Goal: Download file/media

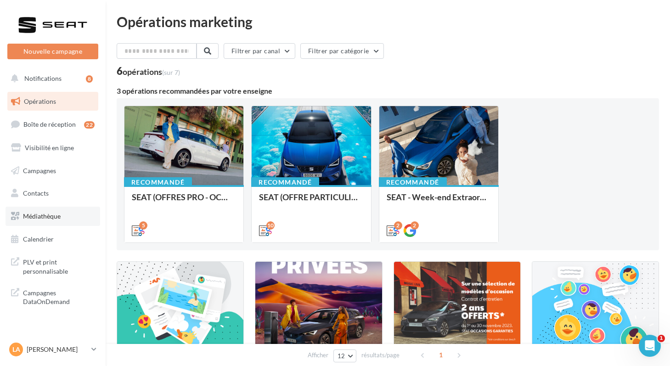
click at [53, 219] on span "Médiathèque" at bounding box center [42, 216] width 38 height 8
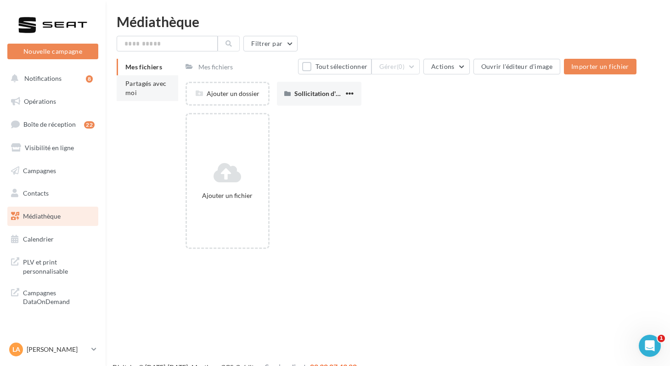
click at [132, 89] on span "Partagés avec moi" at bounding box center [145, 87] width 41 height 17
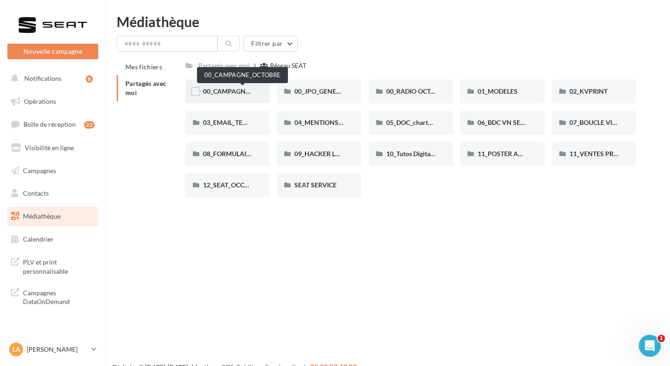
click at [219, 91] on span "00_CAMPAGNE_OCTOBRE" at bounding box center [242, 91] width 79 height 8
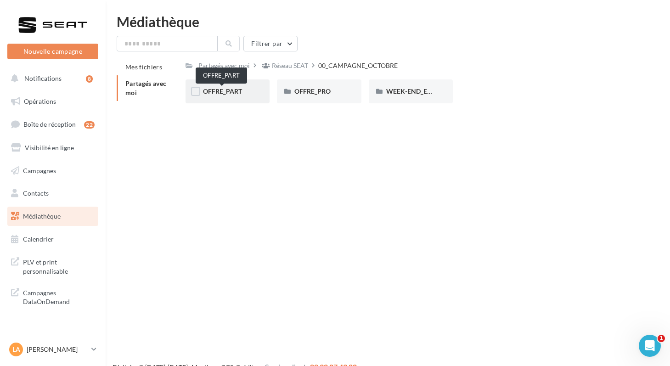
click at [219, 91] on span "OFFRE_PART" at bounding box center [222, 91] width 39 height 8
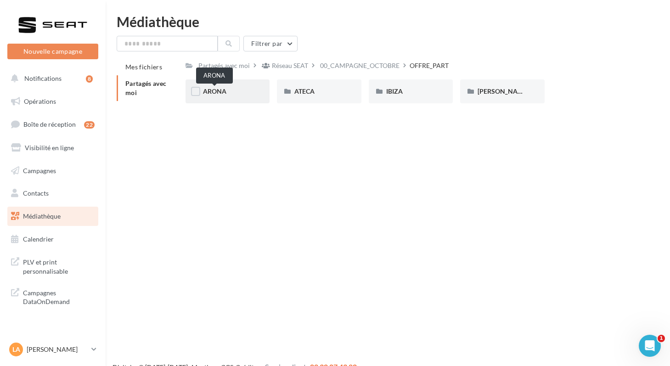
click at [219, 91] on span "ARONA" at bounding box center [214, 91] width 23 height 8
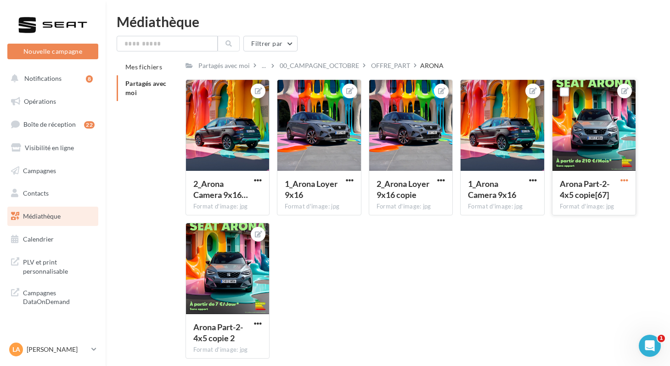
click at [621, 183] on span "button" at bounding box center [625, 180] width 8 height 8
click at [562, 222] on button "Télécharger" at bounding box center [581, 222] width 97 height 24
click at [256, 325] on span "button" at bounding box center [258, 324] width 8 height 8
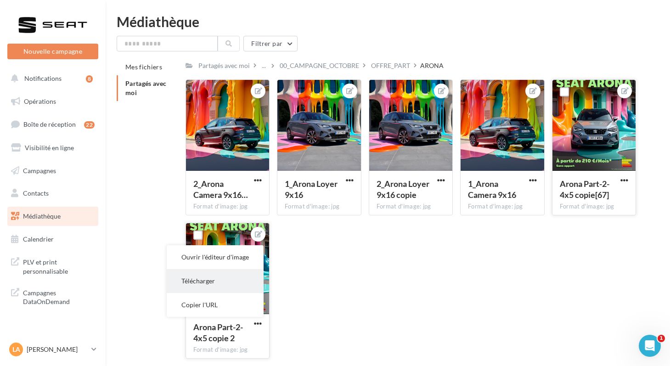
click at [222, 287] on button "Télécharger" at bounding box center [215, 281] width 97 height 24
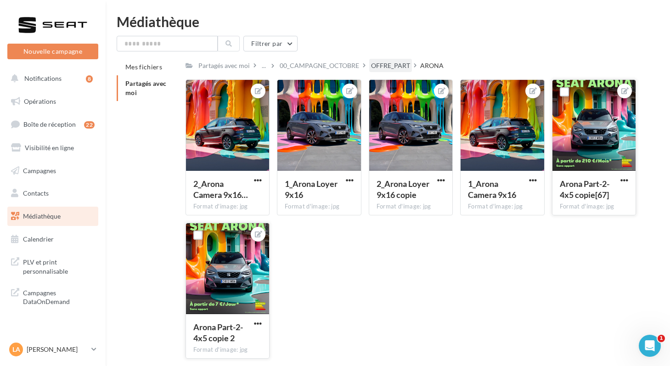
click at [375, 66] on div "OFFRE_PART" at bounding box center [390, 65] width 39 height 9
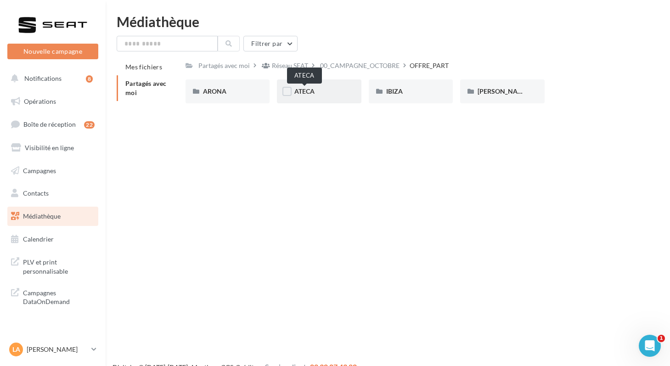
click at [303, 93] on span "ATECA" at bounding box center [305, 91] width 20 height 8
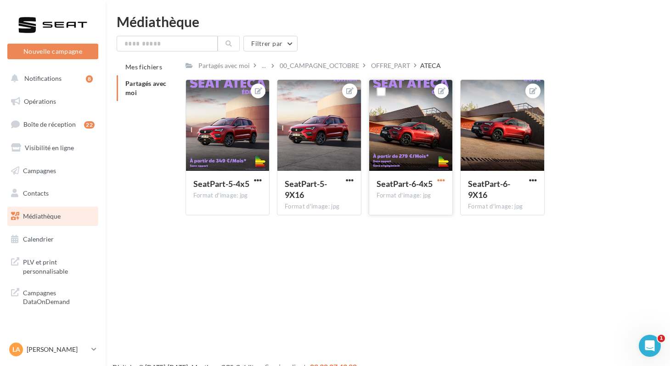
click at [437, 180] on span "button" at bounding box center [441, 180] width 8 height 8
click at [380, 226] on button "Télécharger" at bounding box center [398, 222] width 97 height 24
click at [380, 226] on div "Nouvelle campagne Nouvelle campagne Notifications 8 Opérations Boîte de récepti…" at bounding box center [335, 198] width 670 height 366
click at [255, 177] on span "button" at bounding box center [258, 180] width 8 height 8
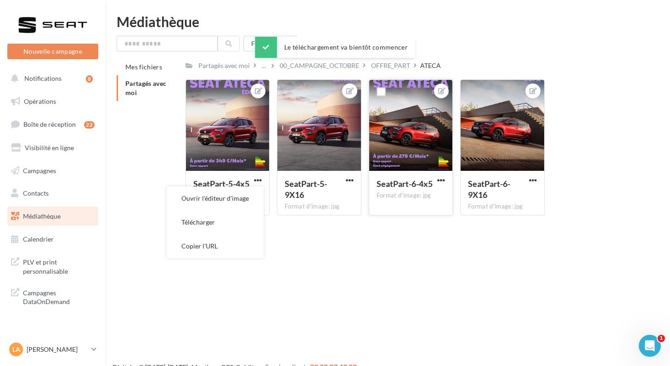
click at [220, 224] on button "Télécharger" at bounding box center [215, 222] width 97 height 24
click at [385, 67] on div "OFFRE_PART" at bounding box center [390, 65] width 39 height 9
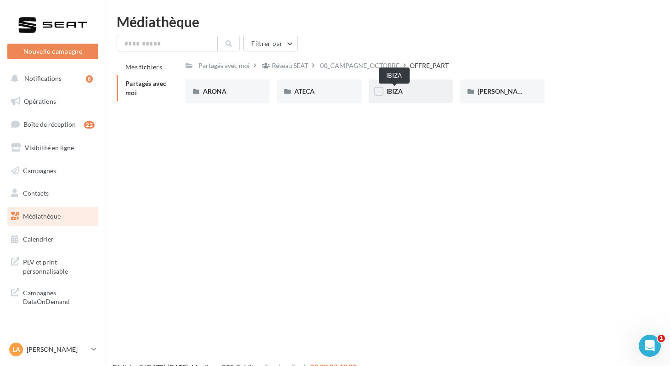
click at [390, 94] on span "IBIZA" at bounding box center [394, 91] width 17 height 8
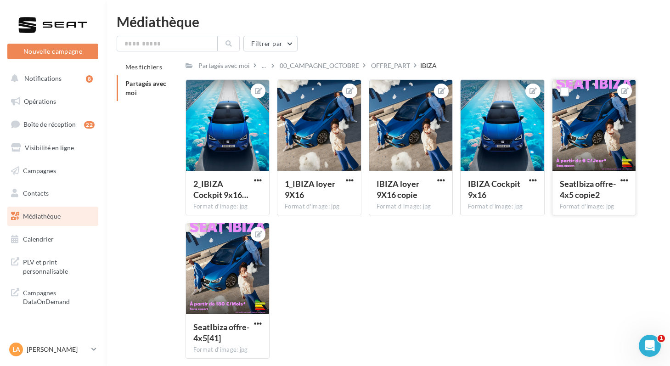
click at [623, 185] on button "button" at bounding box center [624, 180] width 11 height 9
click at [581, 220] on button "Télécharger" at bounding box center [581, 222] width 97 height 24
click at [255, 324] on span "button" at bounding box center [258, 324] width 8 height 8
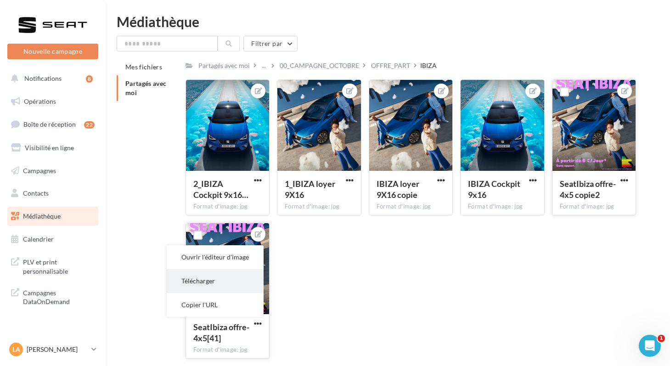
click at [227, 284] on button "Télécharger" at bounding box center [215, 281] width 97 height 24
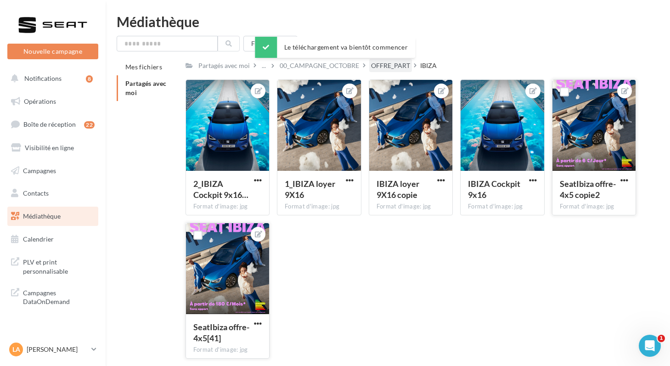
click at [371, 68] on div "OFFRE_PART" at bounding box center [390, 65] width 39 height 9
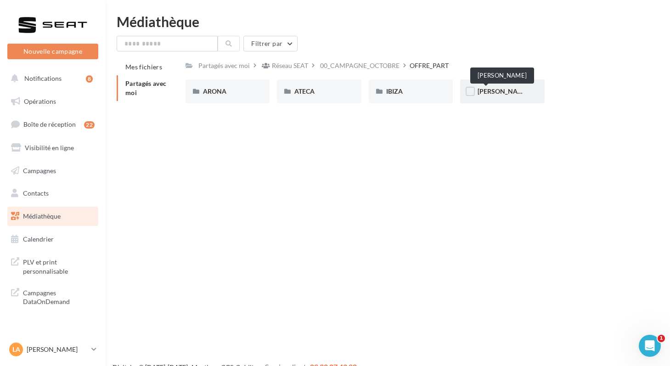
click at [484, 93] on span "[PERSON_NAME]" at bounding box center [503, 91] width 51 height 8
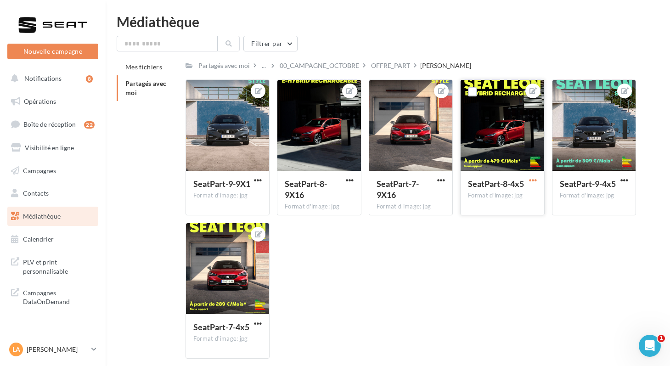
click at [533, 180] on span "button" at bounding box center [533, 180] width 8 height 8
click at [494, 227] on button "Télécharger" at bounding box center [490, 222] width 97 height 24
click at [623, 184] on span "button" at bounding box center [625, 180] width 8 height 8
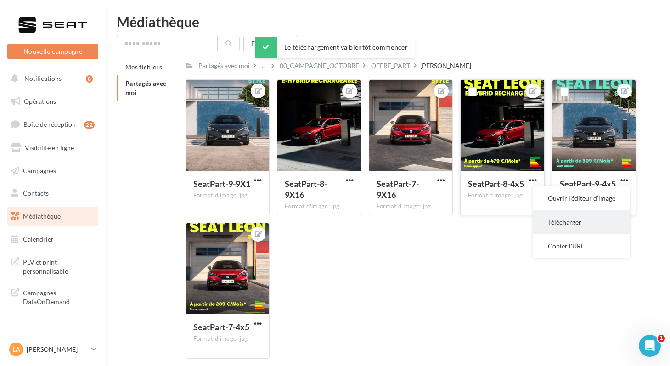
click at [576, 227] on button "Télécharger" at bounding box center [581, 222] width 97 height 24
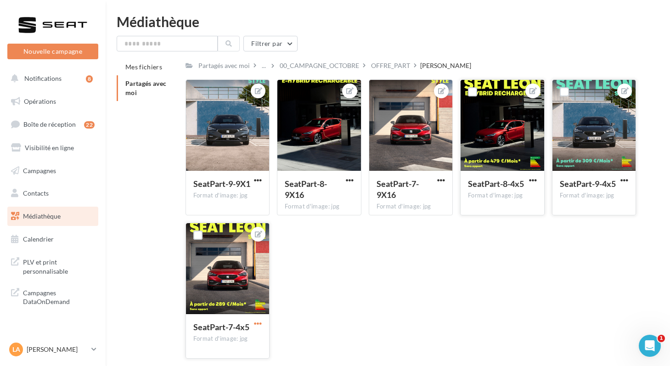
click at [255, 325] on span "button" at bounding box center [258, 324] width 8 height 8
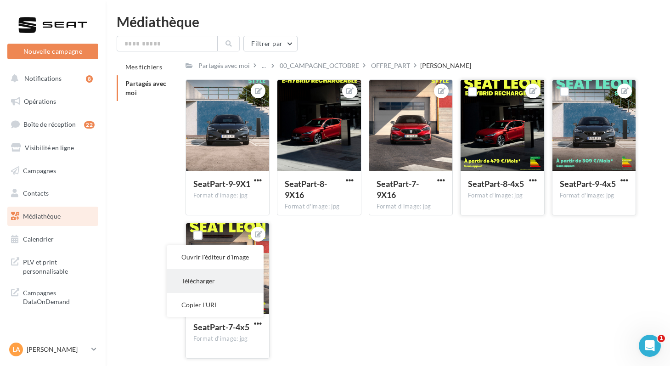
click at [228, 285] on button "Télécharger" at bounding box center [215, 281] width 97 height 24
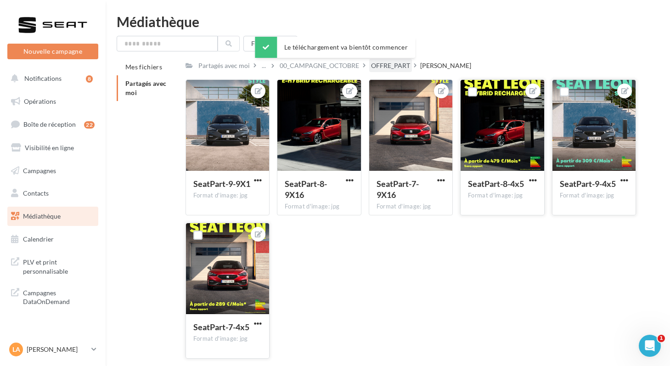
click at [378, 70] on div "OFFRE_PART" at bounding box center [390, 65] width 39 height 9
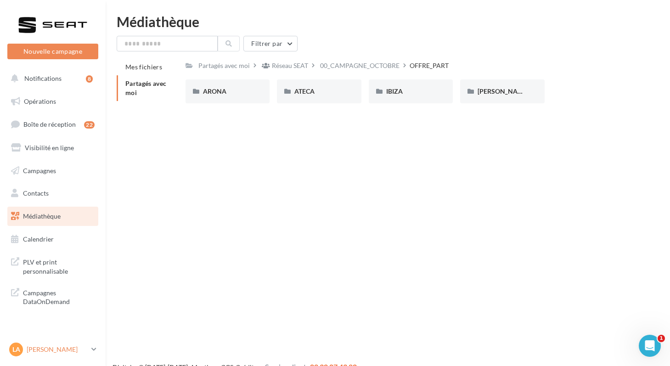
click at [51, 346] on p "[PERSON_NAME]" at bounding box center [57, 349] width 61 height 9
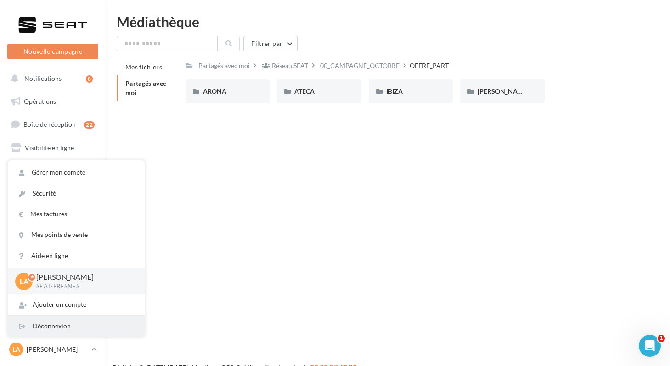
click at [52, 327] on div "Déconnexion" at bounding box center [76, 326] width 137 height 21
